Goal: Task Accomplishment & Management: Complete application form

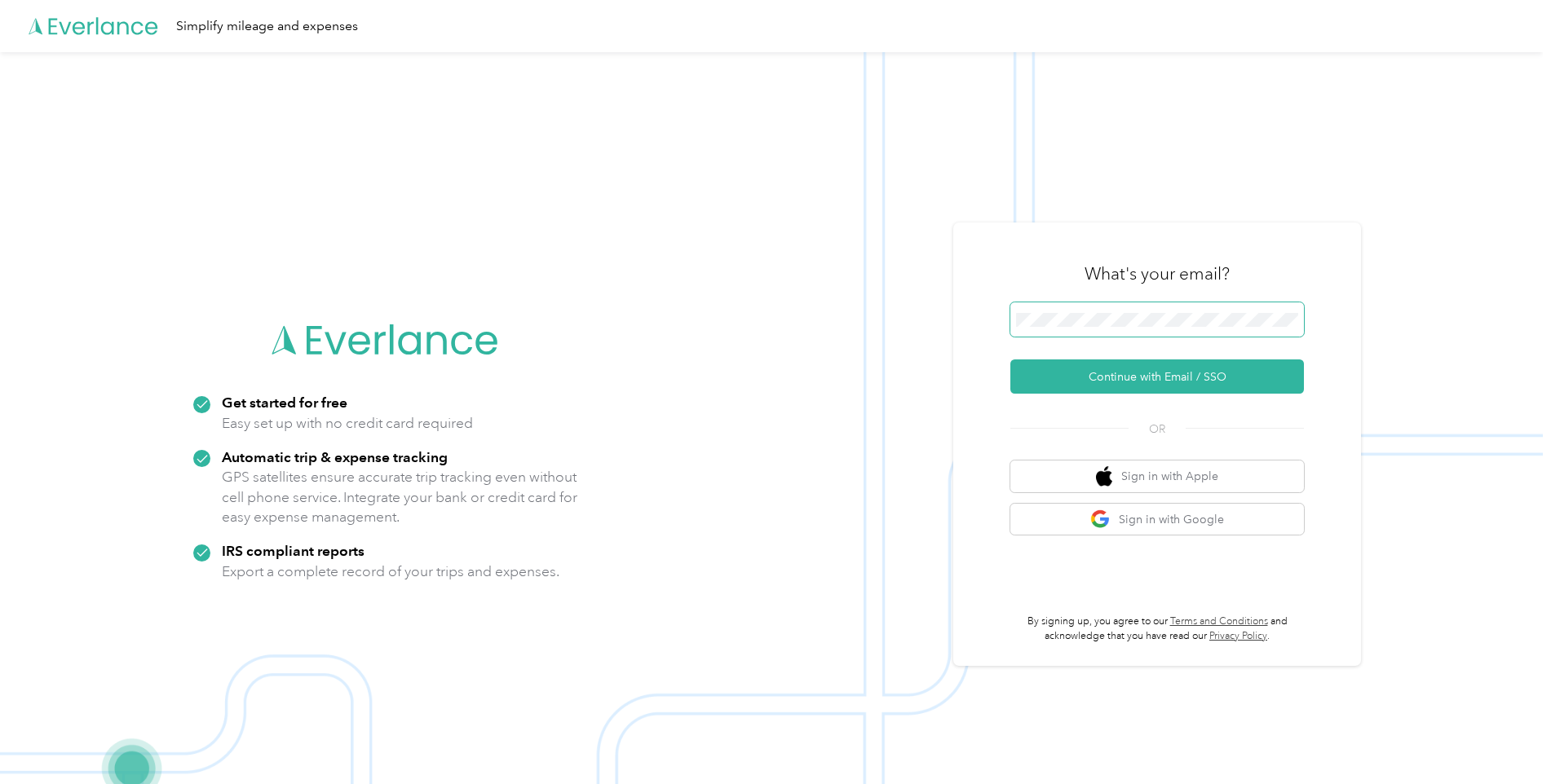
click at [1084, 309] on span at bounding box center [1157, 319] width 294 height 34
click at [1122, 378] on button "Continue with Email / SSO" at bounding box center [1157, 376] width 294 height 34
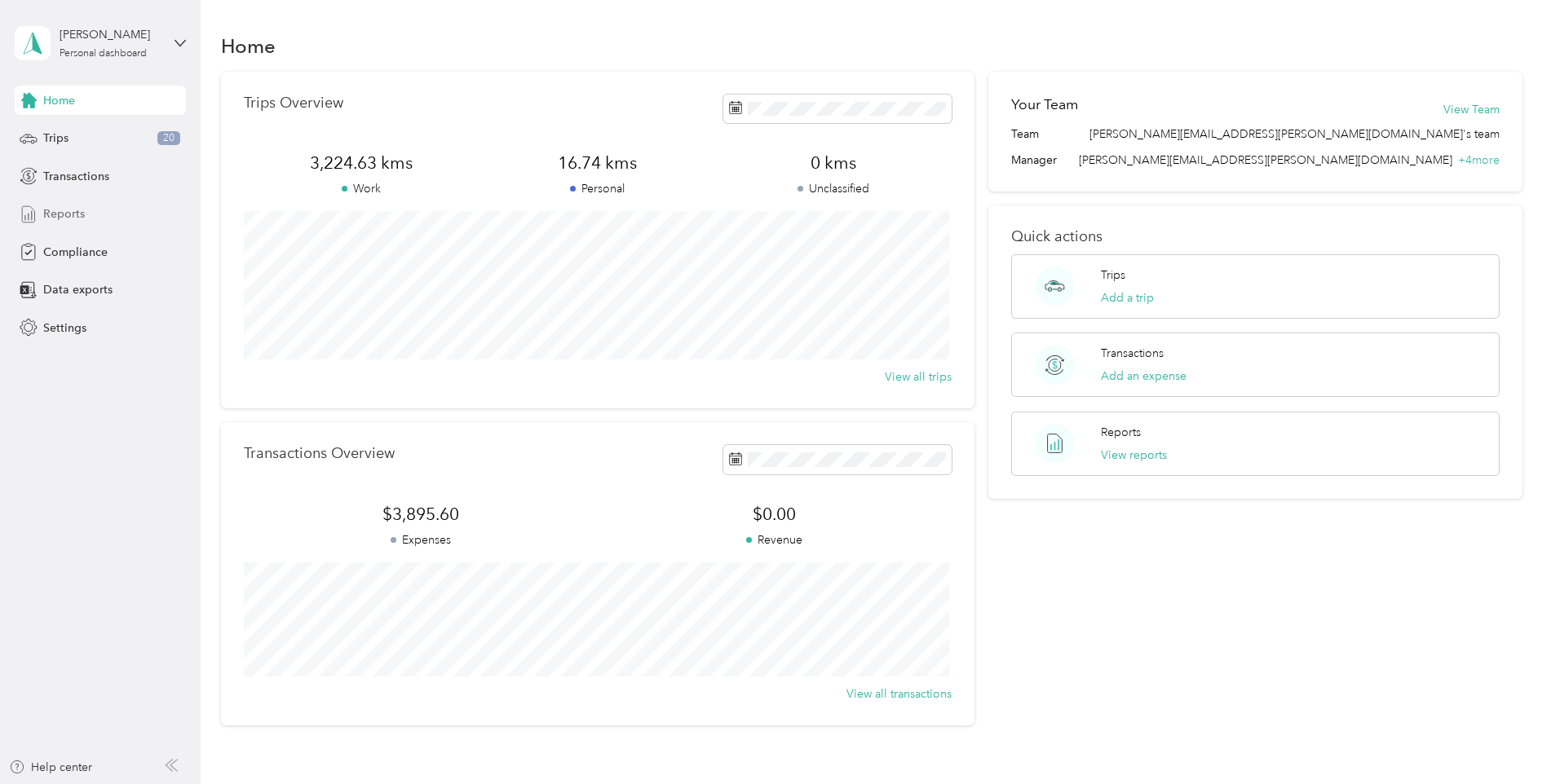
click at [57, 214] on span "Reports" at bounding box center [64, 214] width 42 height 18
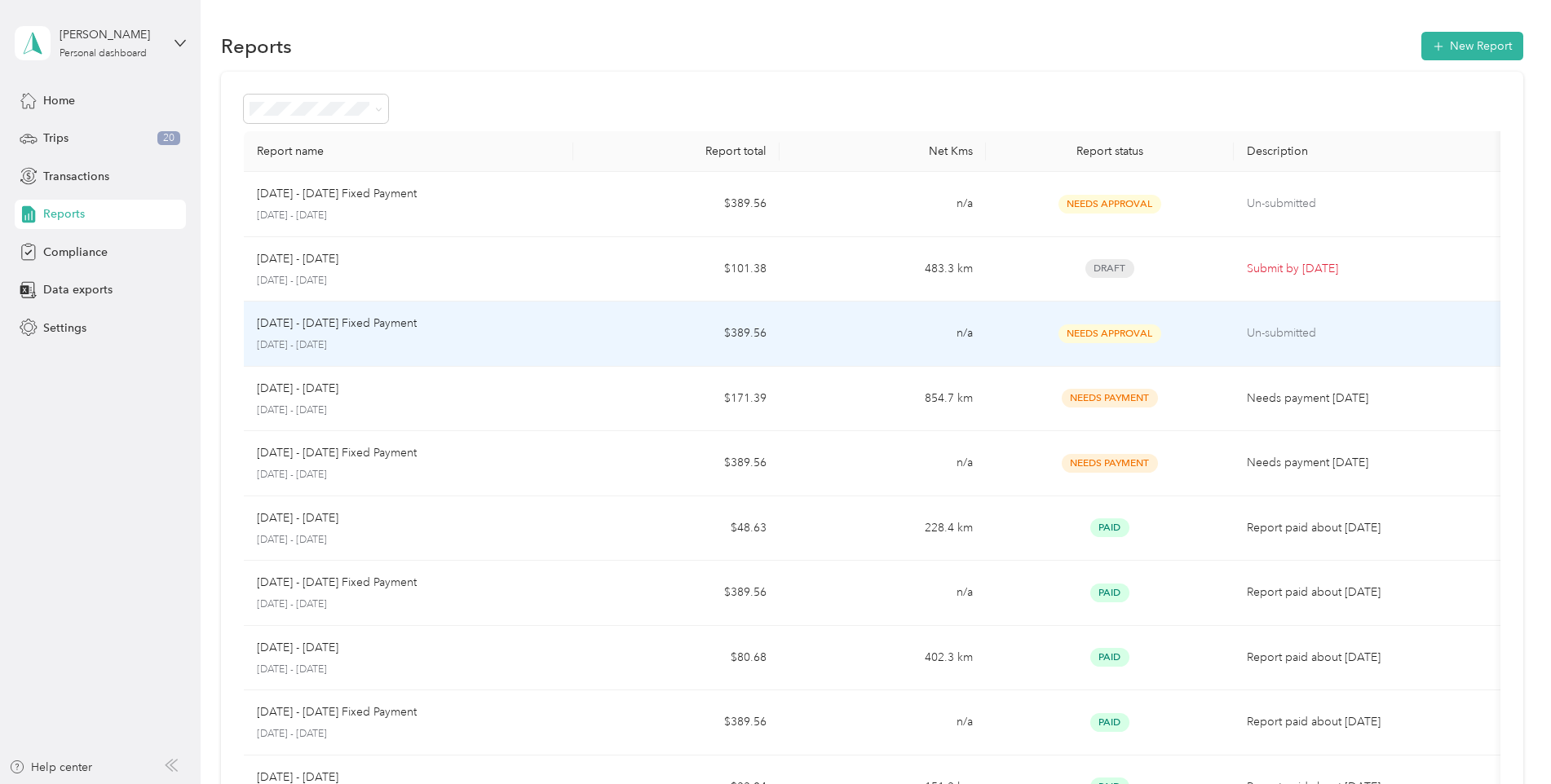
click at [356, 332] on p "Aug 1 - 31, 2025 Fixed Payment" at bounding box center [337, 324] width 160 height 18
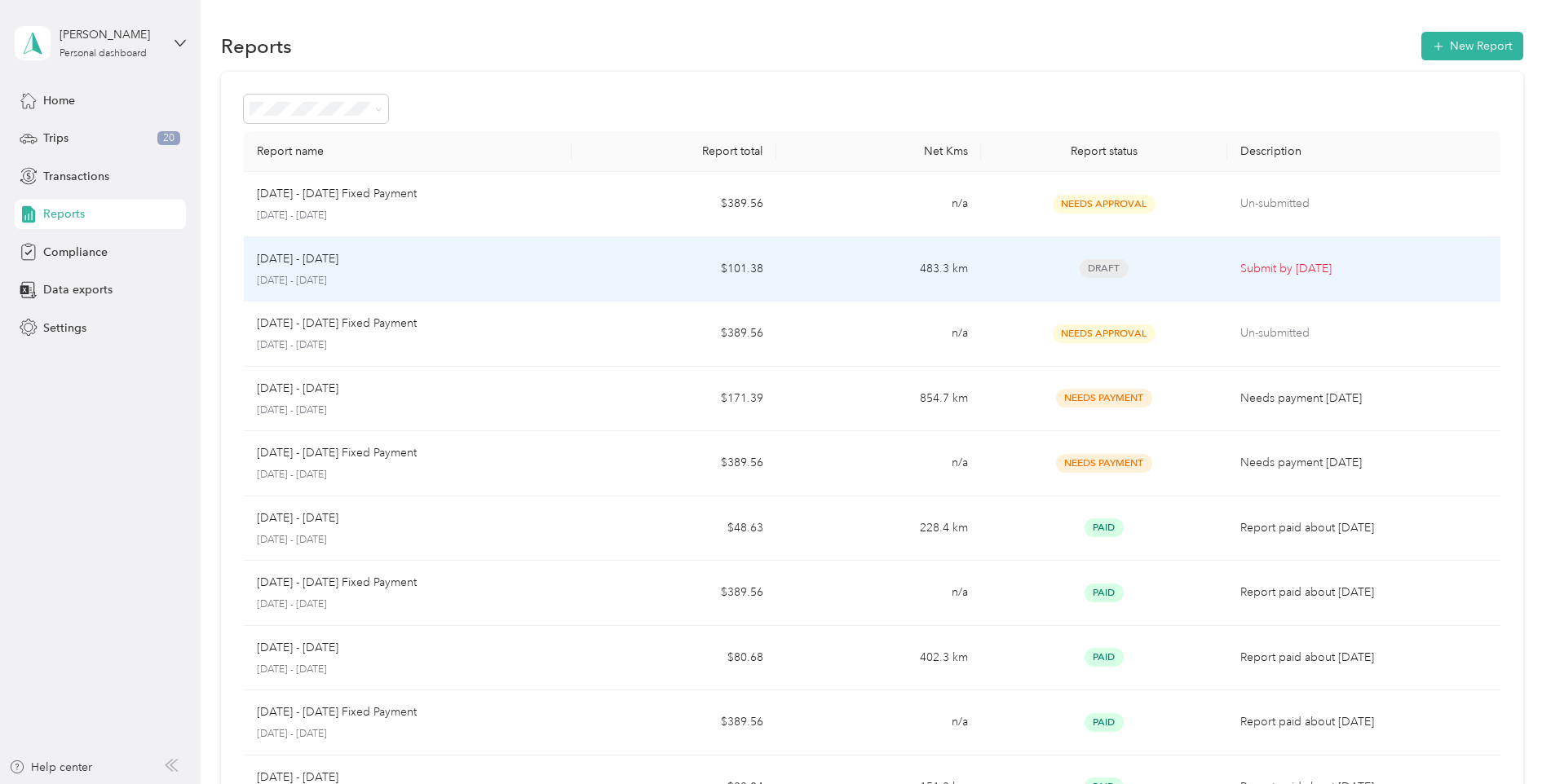
click at [604, 272] on td "$101.38" at bounding box center [673, 269] width 204 height 65
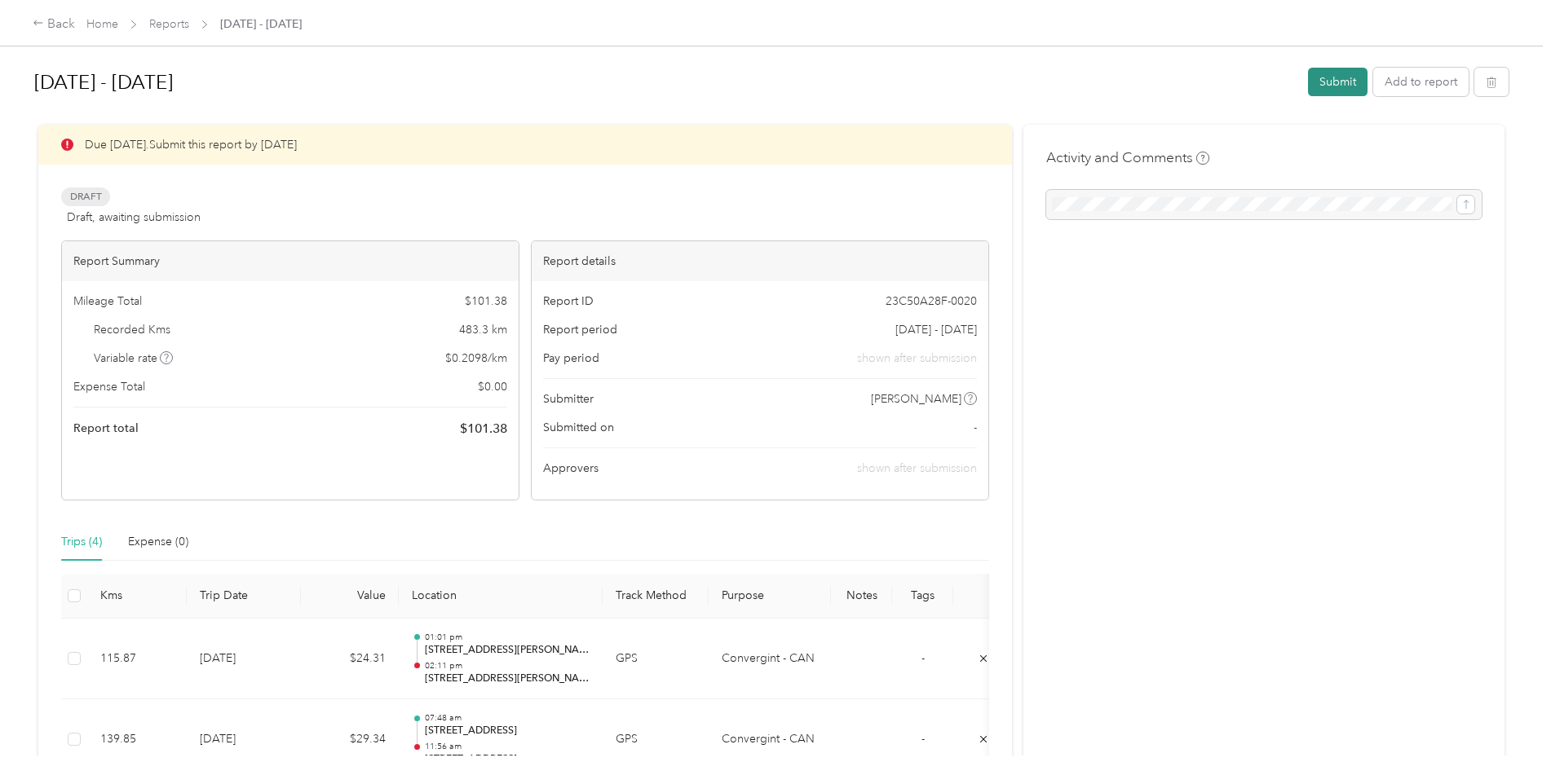
click at [1312, 79] on button "Submit" at bounding box center [1337, 82] width 59 height 28
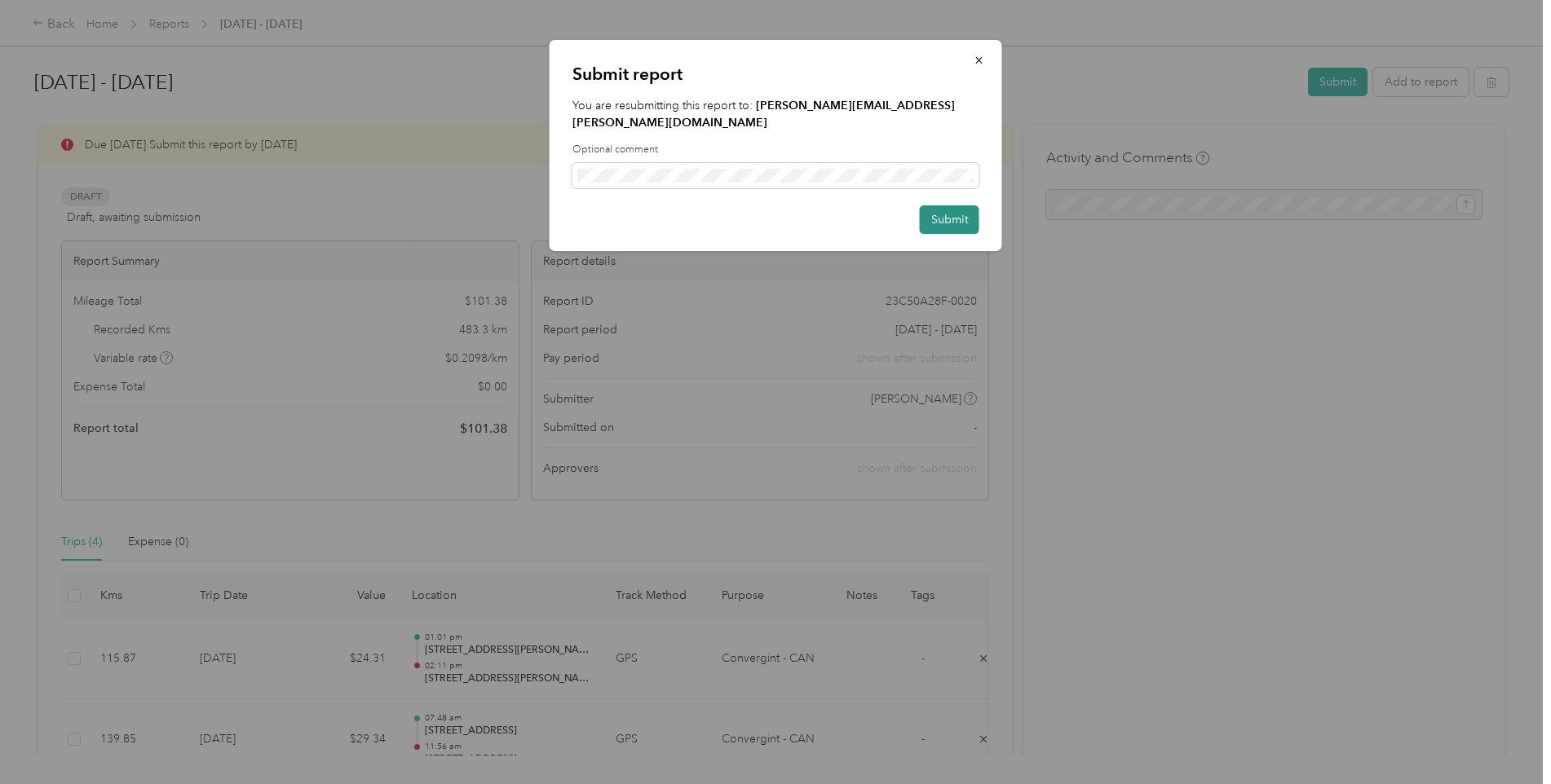
click at [950, 205] on button "Submit" at bounding box center [949, 219] width 59 height 28
